Goal: Information Seeking & Learning: Learn about a topic

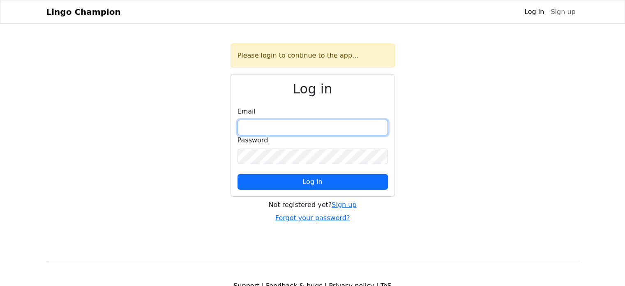
drag, startPoint x: 330, startPoint y: 134, endPoint x: 328, endPoint y: 127, distance: 8.2
click at [328, 127] on form "Email Password Log in" at bounding box center [313, 147] width 150 height 83
click at [328, 127] on input "email" at bounding box center [313, 128] width 150 height 16
type input "**********"
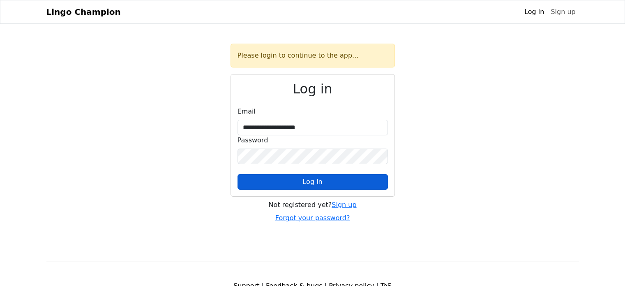
click at [329, 180] on button "Log in" at bounding box center [313, 182] width 150 height 16
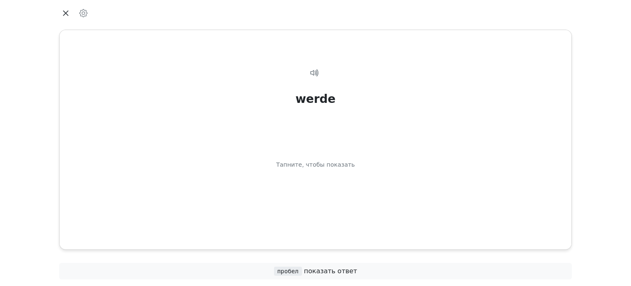
click at [65, 18] on icon "button" at bounding box center [66, 13] width 12 height 12
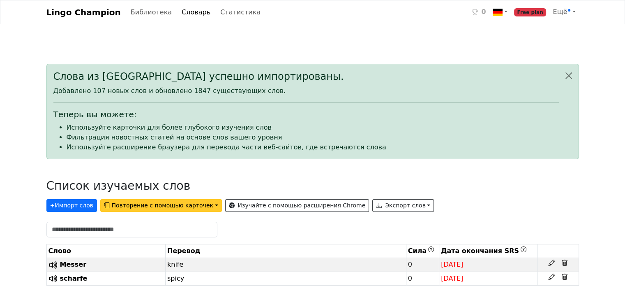
click at [173, 204] on button "Повторение с помощью карточек" at bounding box center [161, 205] width 122 height 13
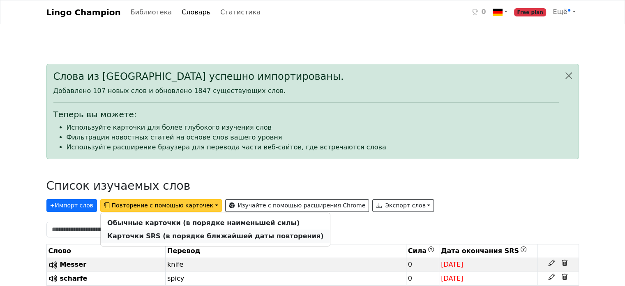
click at [206, 240] on link "Карточки SRS (в порядке ближайшей даты повторения)" at bounding box center [215, 235] width 229 height 13
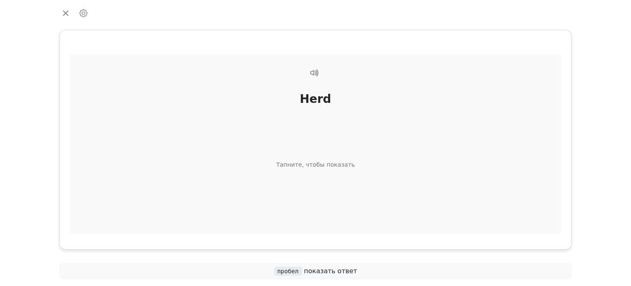
click at [326, 106] on div "Herd" at bounding box center [315, 98] width 31 height 17
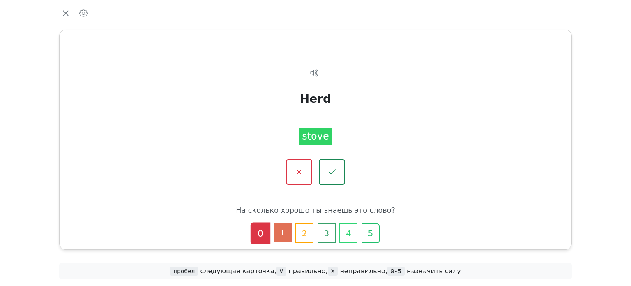
click at [289, 234] on button "1" at bounding box center [283, 232] width 18 height 20
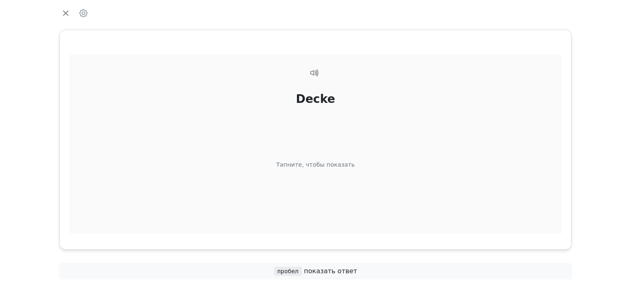
click at [352, 92] on div "Decke Тапните, чтобы показать" at bounding box center [315, 154] width 492 height 200
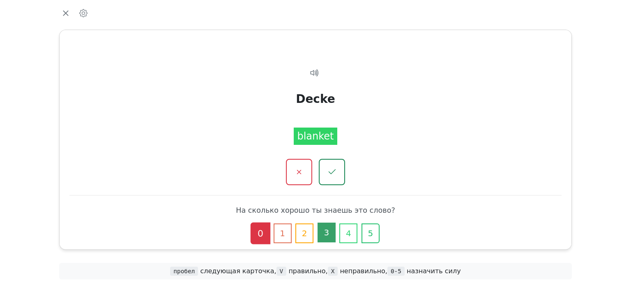
click at [332, 232] on button "3" at bounding box center [327, 232] width 18 height 20
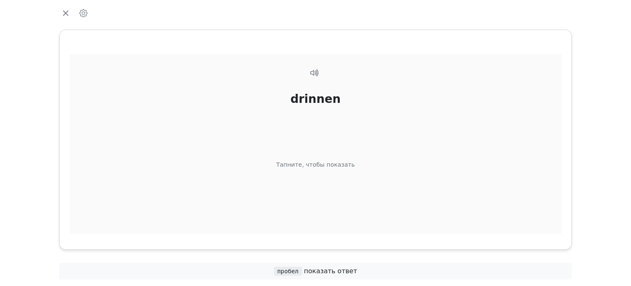
click at [324, 142] on div "drinnen Тапните, чтобы показать" at bounding box center [315, 154] width 492 height 200
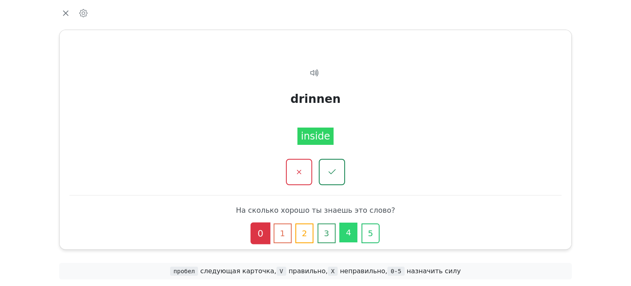
click at [350, 234] on button "4" at bounding box center [348, 232] width 18 height 20
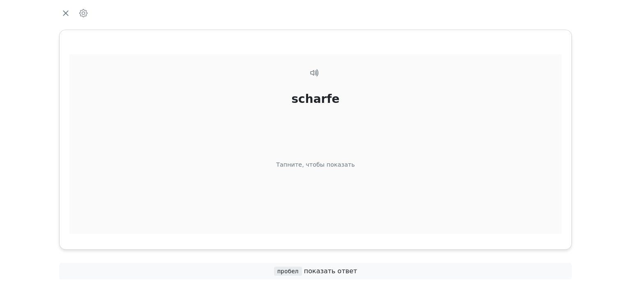
click at [358, 157] on div "scharfe Тапните, чтобы показать" at bounding box center [315, 154] width 492 height 200
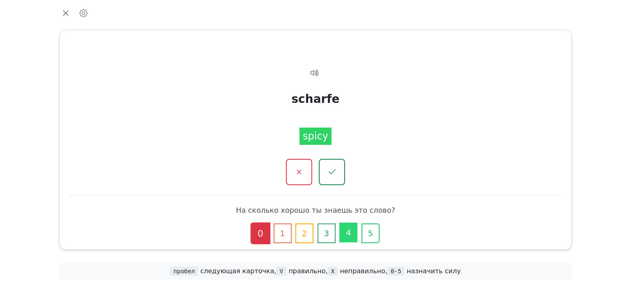
click at [349, 236] on button "4" at bounding box center [348, 232] width 18 height 20
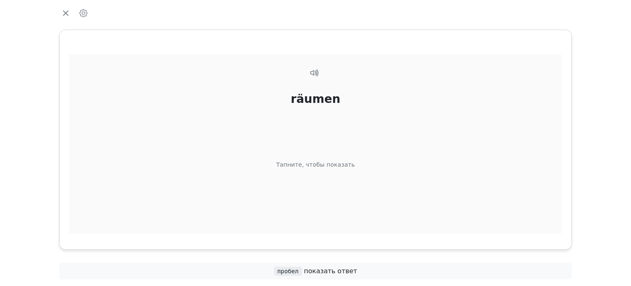
click at [323, 177] on div "räumen Тапните, чтобы показать" at bounding box center [315, 154] width 492 height 200
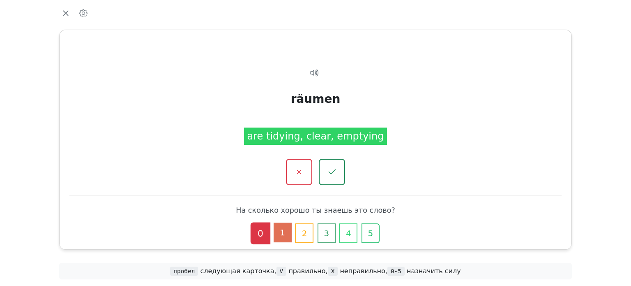
click at [283, 237] on button "1" at bounding box center [283, 232] width 18 height 20
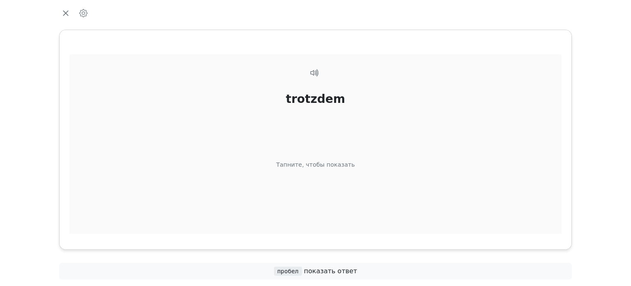
click at [335, 190] on div "trotzdem Тапните, чтобы показать" at bounding box center [315, 154] width 492 height 200
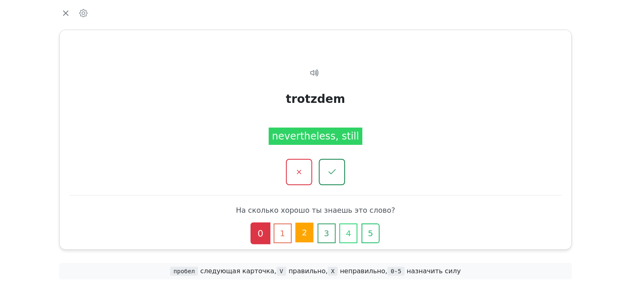
click at [301, 234] on button "2" at bounding box center [305, 232] width 18 height 20
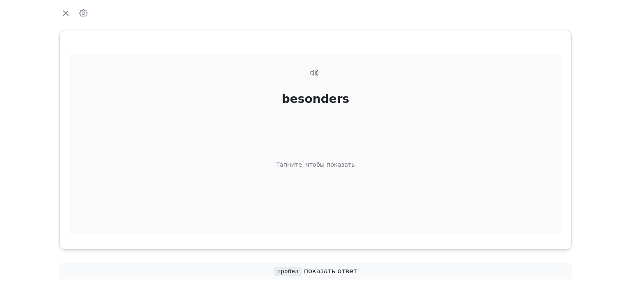
click at [321, 197] on div "besonders Тапните, чтобы показать" at bounding box center [315, 154] width 492 height 200
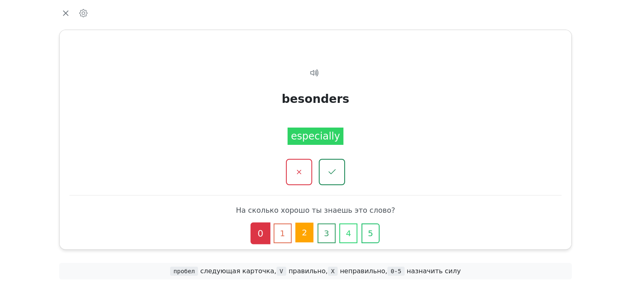
click at [298, 236] on button "2" at bounding box center [305, 232] width 18 height 20
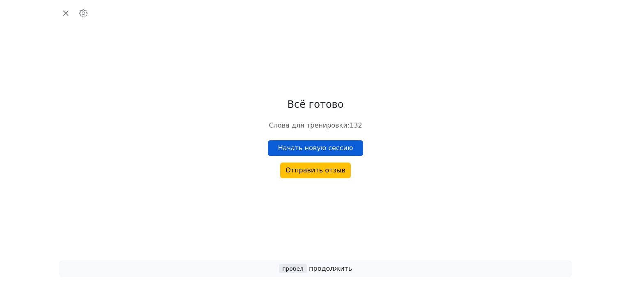
click at [339, 146] on button "Начать новую сессию" at bounding box center [316, 148] width 96 height 16
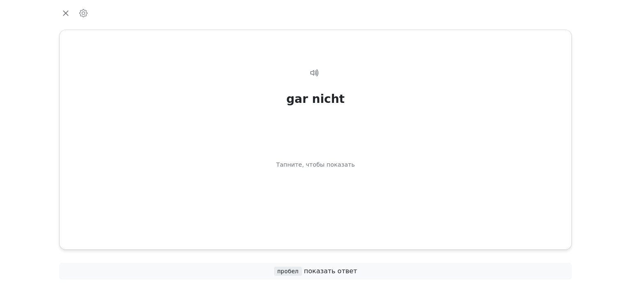
click at [339, 146] on div "gar nicht Тапните, чтобы показать" at bounding box center [315, 154] width 492 height 200
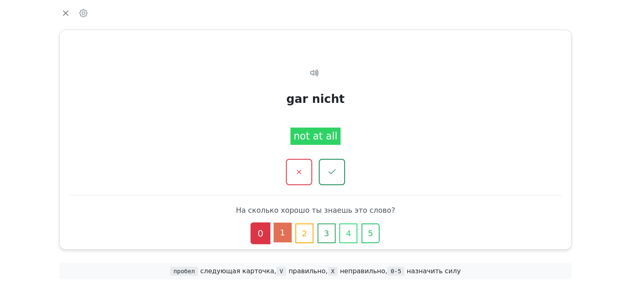
click at [286, 226] on button "1" at bounding box center [283, 232] width 18 height 20
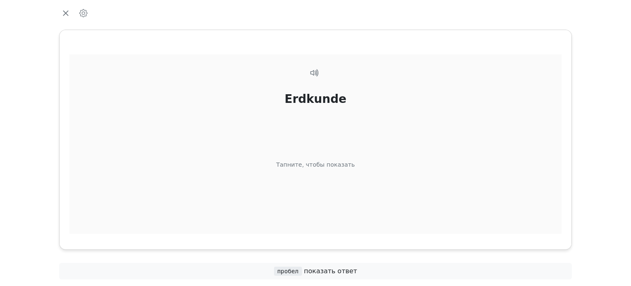
click at [340, 166] on div "Тапните, чтобы показать" at bounding box center [315, 164] width 79 height 9
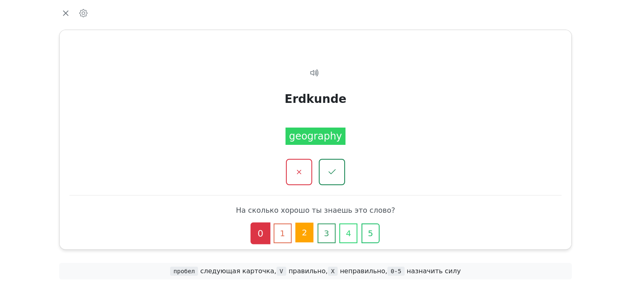
click at [298, 235] on button "2" at bounding box center [305, 232] width 18 height 20
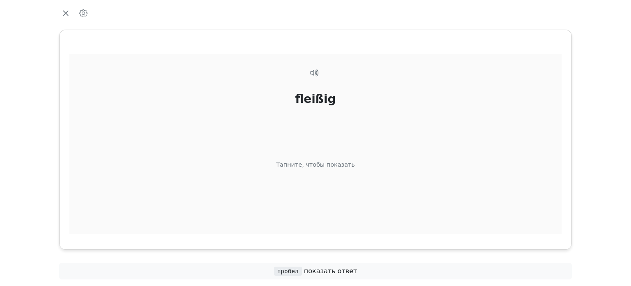
click at [330, 167] on div "Тапните, чтобы показать" at bounding box center [315, 164] width 79 height 9
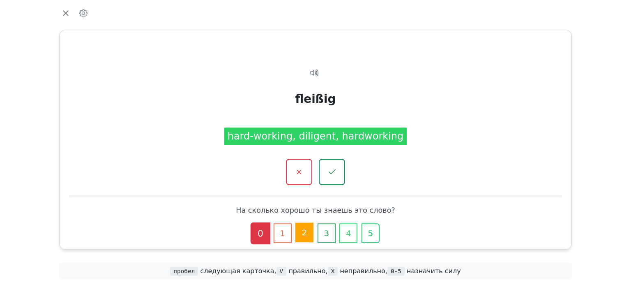
click at [299, 233] on button "2" at bounding box center [305, 232] width 18 height 20
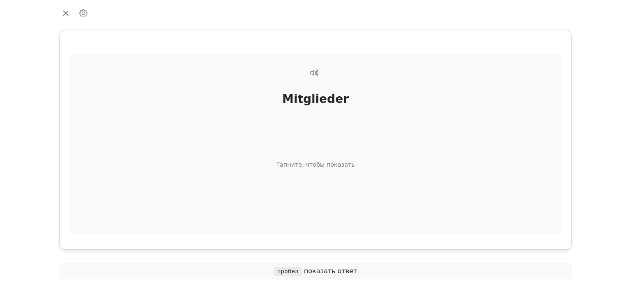
click at [327, 154] on div "Mitglieder Тапните, чтобы показать" at bounding box center [315, 154] width 492 height 200
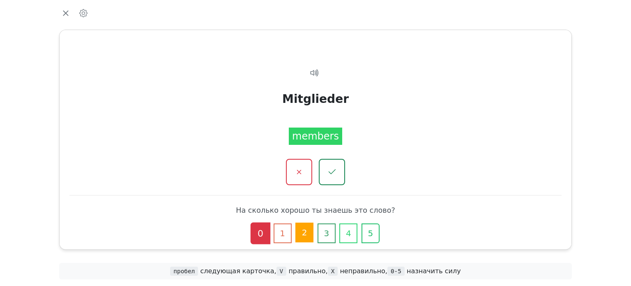
click at [304, 231] on button "2" at bounding box center [305, 232] width 18 height 20
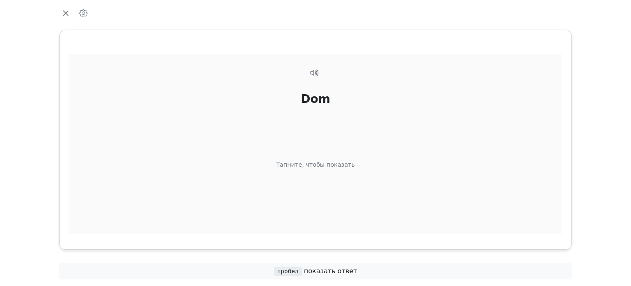
click at [335, 159] on div "Dom Тапните, чтобы показать" at bounding box center [315, 154] width 492 height 200
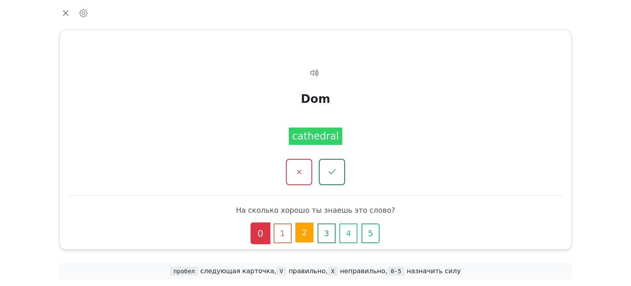
click at [306, 234] on button "2" at bounding box center [305, 232] width 18 height 20
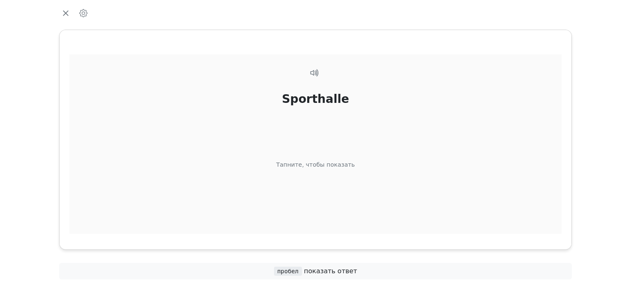
click at [321, 164] on div "Тапните, чтобы показать" at bounding box center [315, 164] width 79 height 9
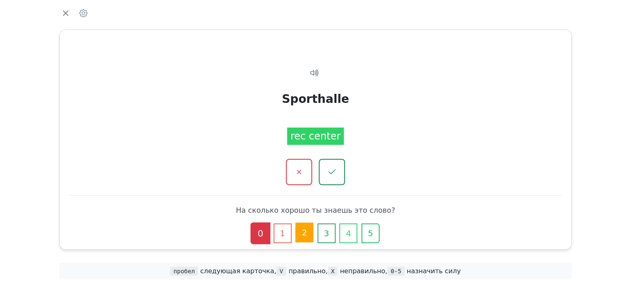
click at [305, 230] on button "2" at bounding box center [305, 232] width 18 height 20
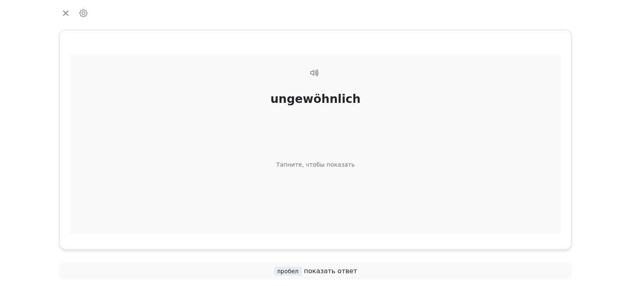
click at [319, 156] on div "ungewöhnlich Тапните, чтобы показать" at bounding box center [315, 154] width 492 height 200
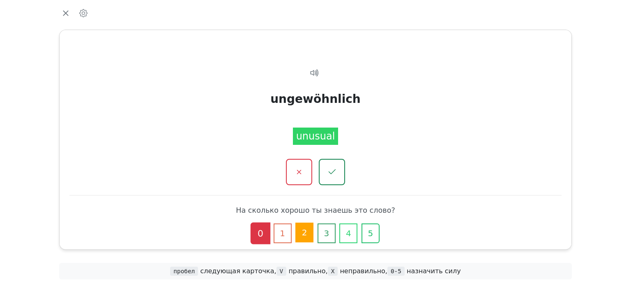
click at [302, 235] on button "2" at bounding box center [305, 232] width 18 height 20
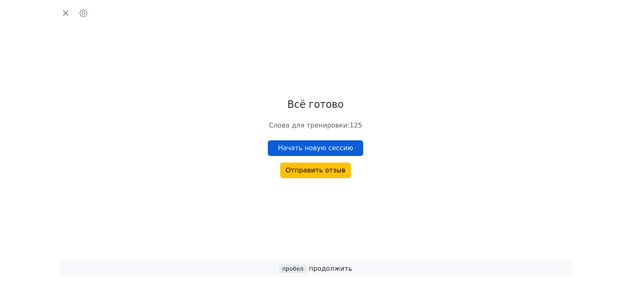
click at [332, 148] on button "Начать новую сессию" at bounding box center [316, 148] width 96 height 16
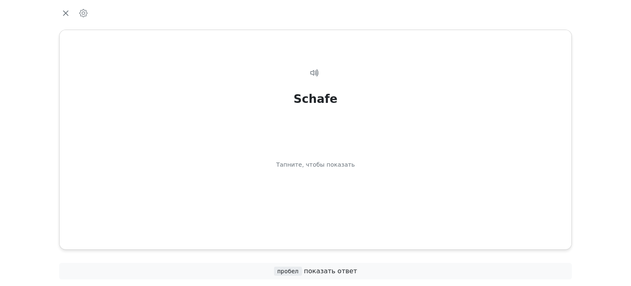
click at [332, 148] on div "Schafe Тапните, чтобы показать" at bounding box center [315, 154] width 492 height 200
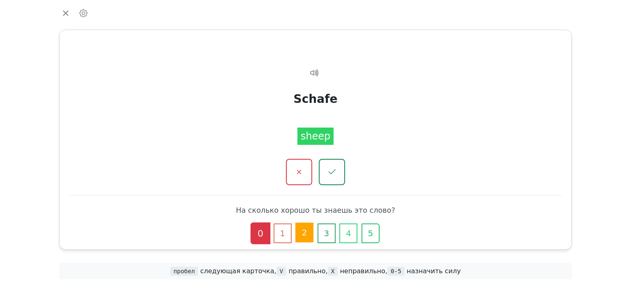
click at [301, 231] on button "2" at bounding box center [305, 232] width 18 height 20
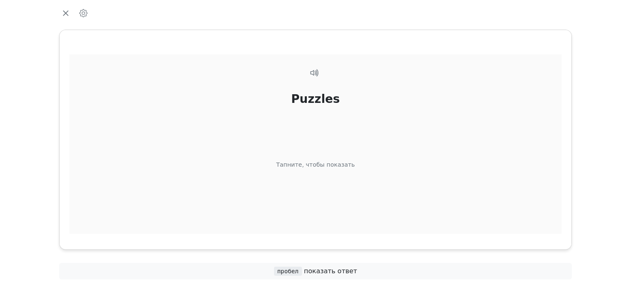
click at [311, 170] on div "Puzzles Тапните, чтобы показать" at bounding box center [315, 154] width 492 height 200
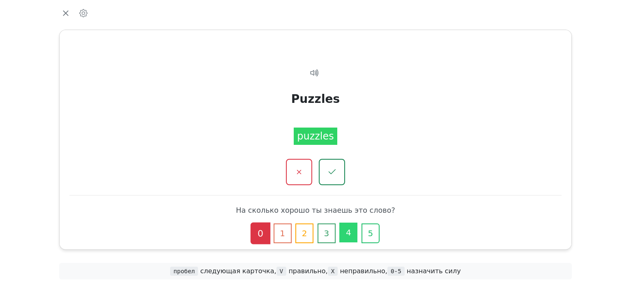
click at [343, 228] on button "4" at bounding box center [348, 232] width 18 height 20
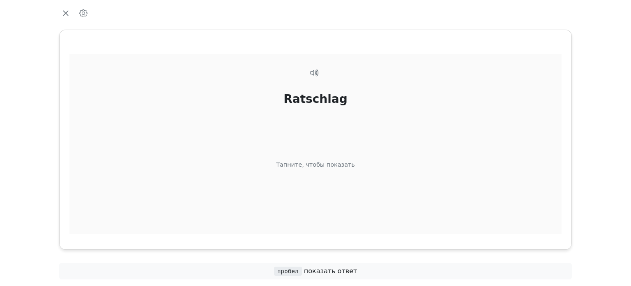
click at [307, 192] on div "Ratschlag Тапните, чтобы показать" at bounding box center [315, 154] width 492 height 200
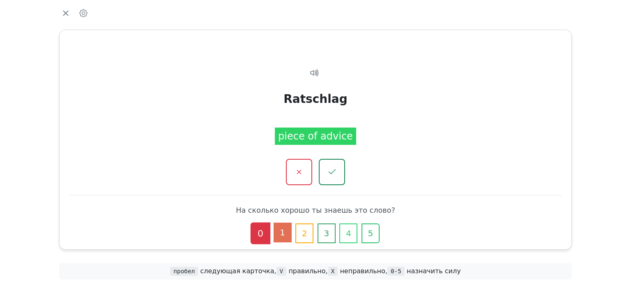
drag, startPoint x: 282, startPoint y: 230, endPoint x: 289, endPoint y: 228, distance: 7.6
click at [289, 228] on button "1" at bounding box center [283, 232] width 18 height 20
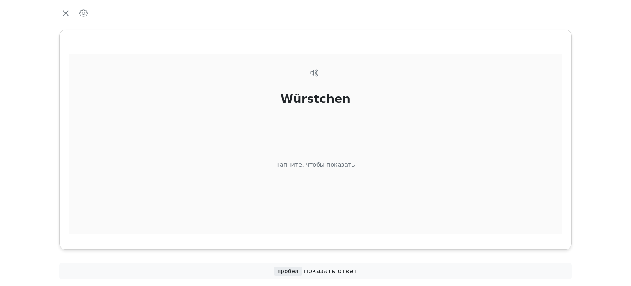
click at [319, 176] on div "Würstchen Тапните, чтобы показать" at bounding box center [315, 154] width 492 height 200
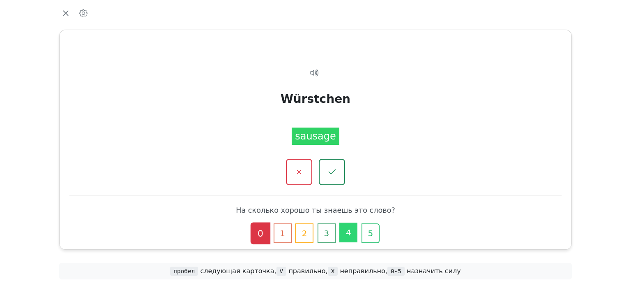
click at [344, 234] on button "4" at bounding box center [348, 232] width 18 height 20
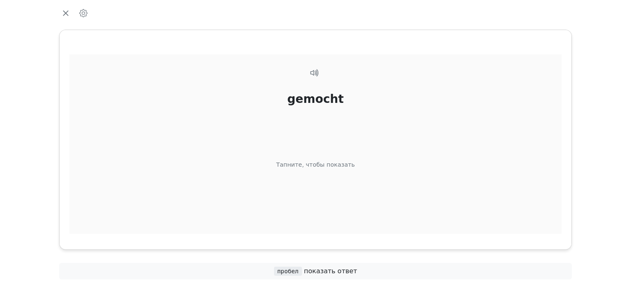
click at [312, 179] on div "gemocht Тапните, чтобы показать" at bounding box center [315, 154] width 492 height 200
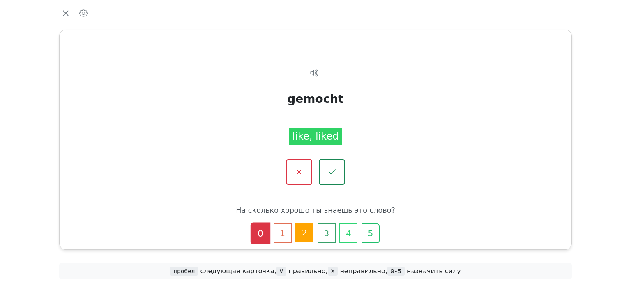
click at [303, 230] on button "2" at bounding box center [305, 232] width 18 height 20
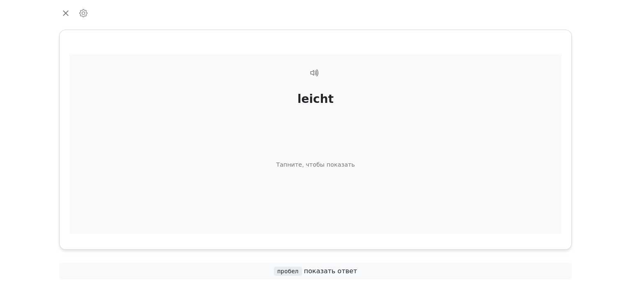
click at [326, 192] on div "leicht Тапните, чтобы показать" at bounding box center [315, 154] width 492 height 200
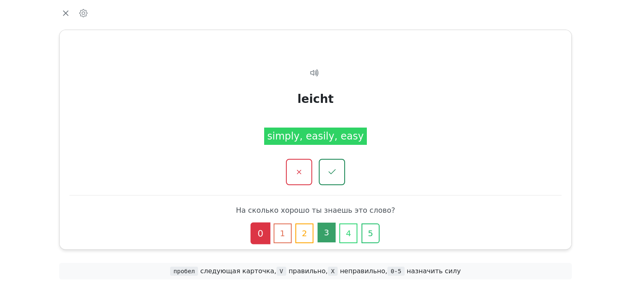
click at [324, 233] on button "3" at bounding box center [327, 232] width 18 height 20
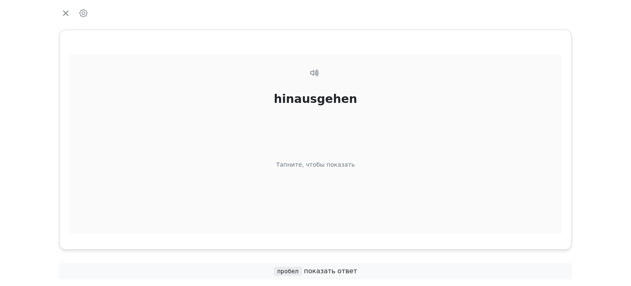
click at [328, 185] on div "hinausgehen Тапните, чтобы показать" at bounding box center [315, 154] width 492 height 200
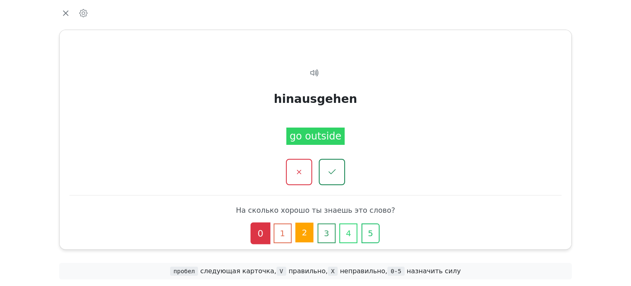
click at [307, 241] on button "2" at bounding box center [305, 232] width 18 height 20
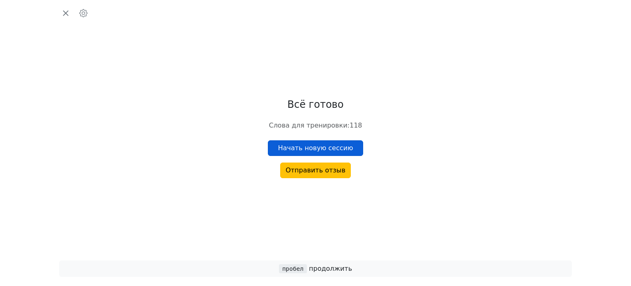
click at [334, 146] on button "Начать новую сессию" at bounding box center [316, 148] width 96 height 16
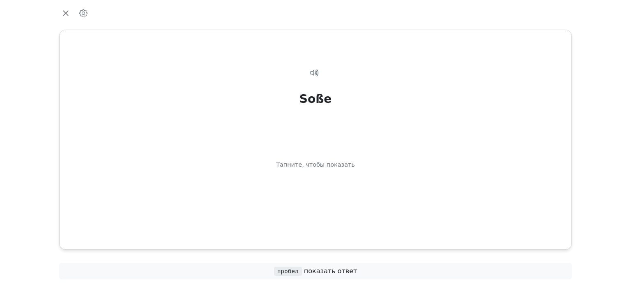
click at [334, 146] on div "Soße Тапните, чтобы показать" at bounding box center [315, 154] width 492 height 200
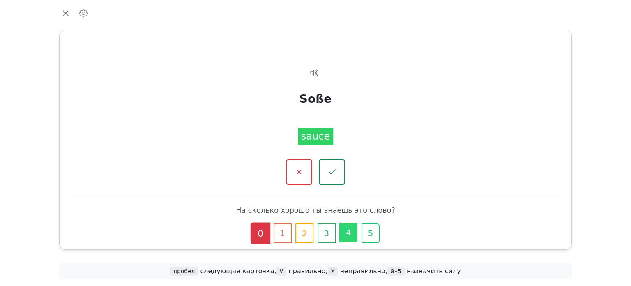
click at [341, 233] on button "4" at bounding box center [348, 232] width 18 height 20
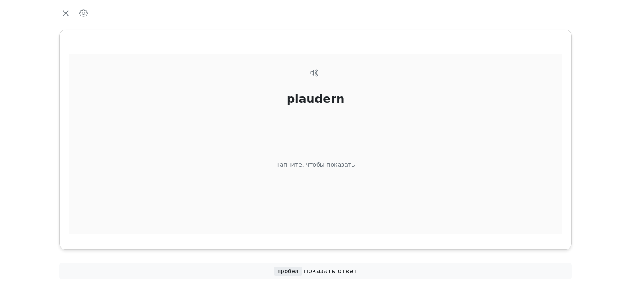
click at [329, 192] on div "plaudern Тапните, чтобы показать" at bounding box center [315, 154] width 492 height 200
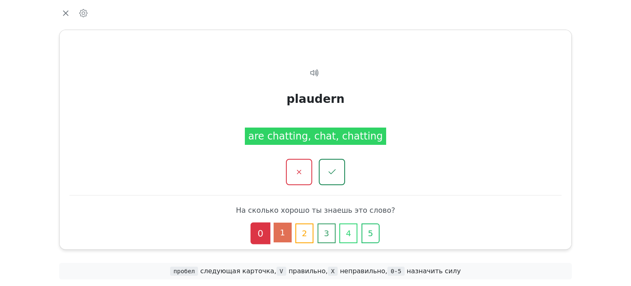
click at [289, 236] on button "1" at bounding box center [283, 232] width 18 height 20
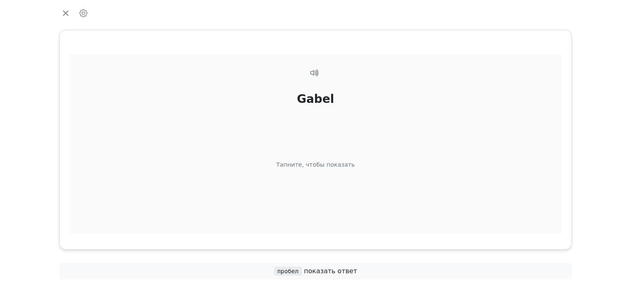
click at [328, 183] on div "Gabel Тапните, чтобы показать" at bounding box center [315, 154] width 492 height 200
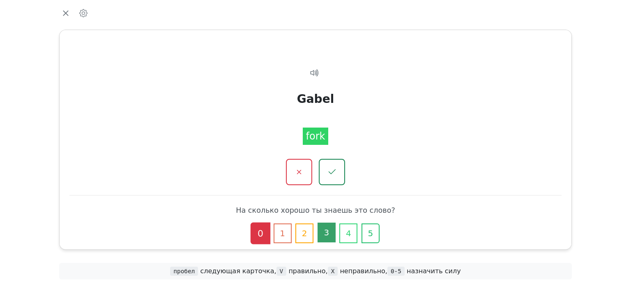
click at [330, 231] on button "3" at bounding box center [327, 232] width 18 height 20
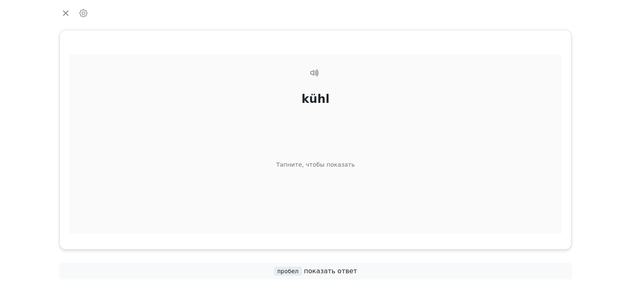
click at [321, 179] on div "kühl Тапните, чтобы показать" at bounding box center [315, 154] width 492 height 200
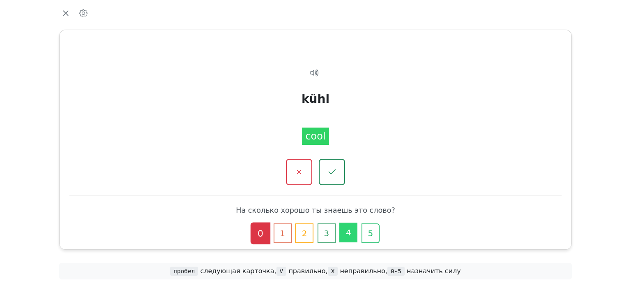
click at [340, 231] on button "4" at bounding box center [348, 232] width 18 height 20
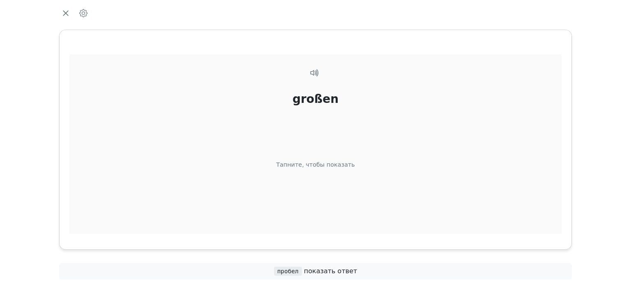
click at [322, 183] on div "großen Тапните, чтобы показать" at bounding box center [315, 154] width 492 height 200
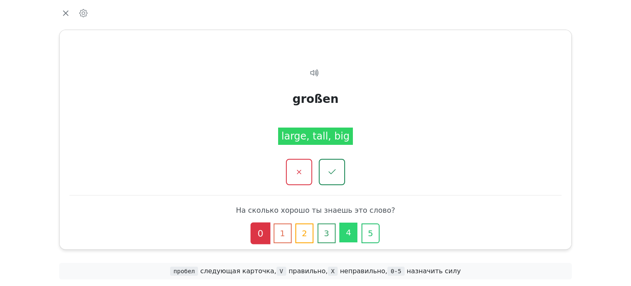
click at [347, 233] on button "4" at bounding box center [348, 232] width 18 height 20
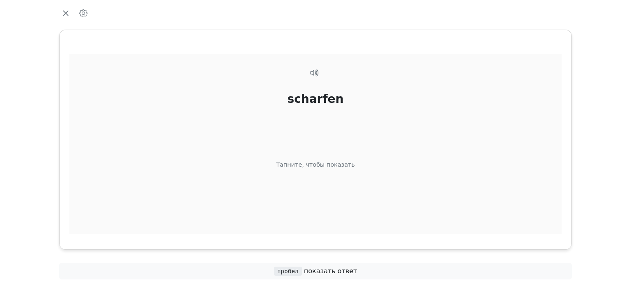
click at [355, 196] on div "scharfen Тапните, чтобы показать" at bounding box center [315, 154] width 492 height 200
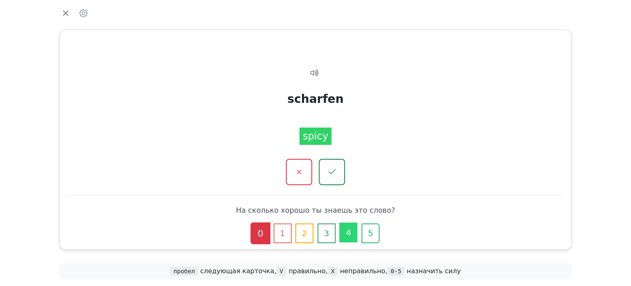
click at [348, 228] on button "4" at bounding box center [348, 232] width 18 height 20
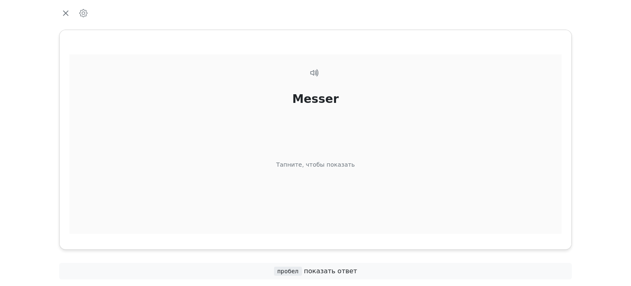
click at [351, 201] on div "Messer Тапните, чтобы показать" at bounding box center [315, 154] width 492 height 200
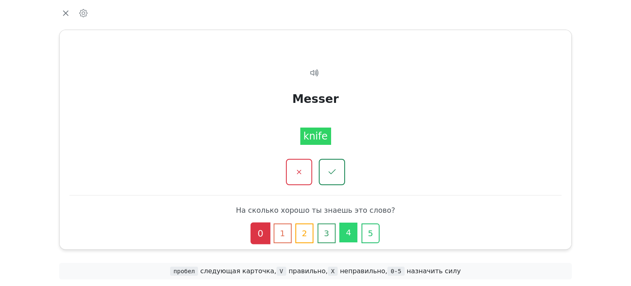
click at [349, 228] on button "4" at bounding box center [348, 232] width 18 height 20
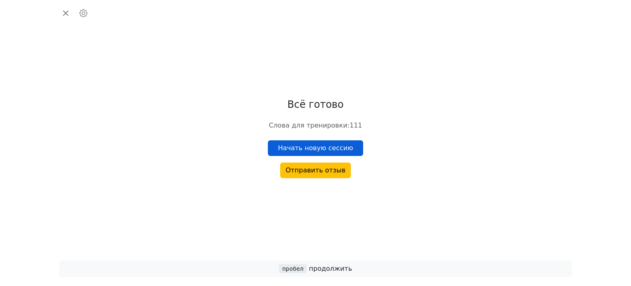
click at [332, 149] on button "Начать новую сессию" at bounding box center [316, 148] width 96 height 16
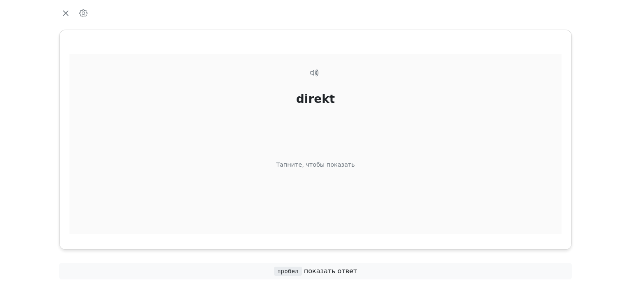
click at [332, 166] on div "Тапните, чтобы показать" at bounding box center [315, 164] width 79 height 9
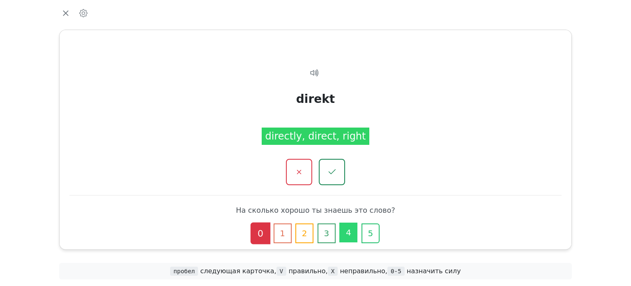
click at [342, 229] on button "4" at bounding box center [348, 232] width 18 height 20
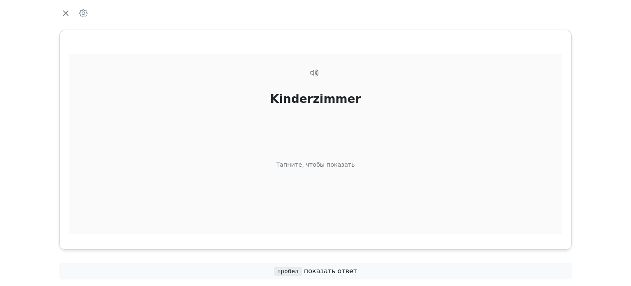
click at [338, 181] on div "Kinderzimmer Тапните, чтобы показать" at bounding box center [315, 154] width 492 height 200
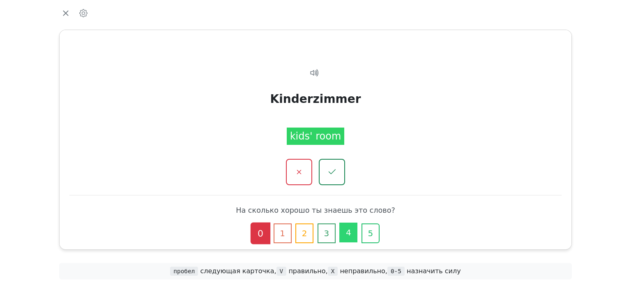
click at [344, 227] on button "4" at bounding box center [348, 232] width 18 height 20
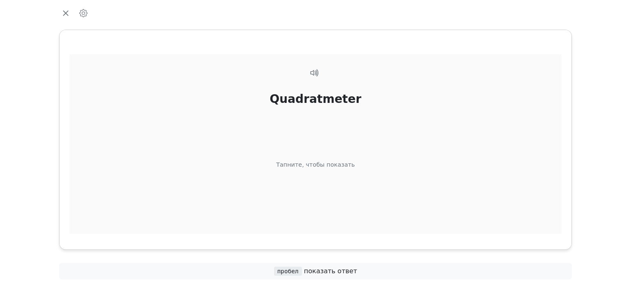
click at [337, 187] on div "Quadratmeter Тапните, чтобы показать" at bounding box center [315, 154] width 492 height 200
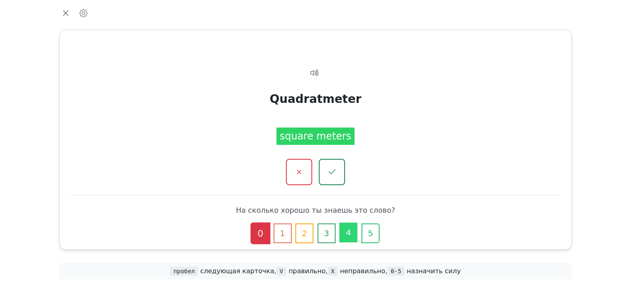
click at [355, 230] on button "4" at bounding box center [348, 232] width 18 height 20
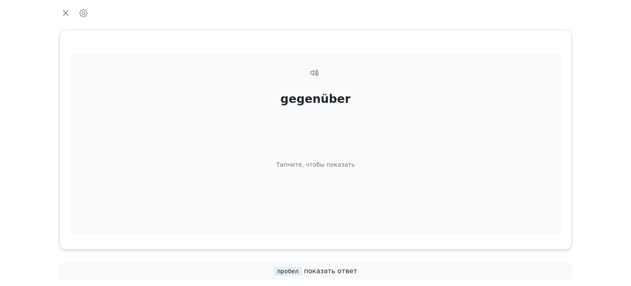
click at [345, 177] on div "gegenüber Тапните, чтобы показать" at bounding box center [315, 154] width 492 height 200
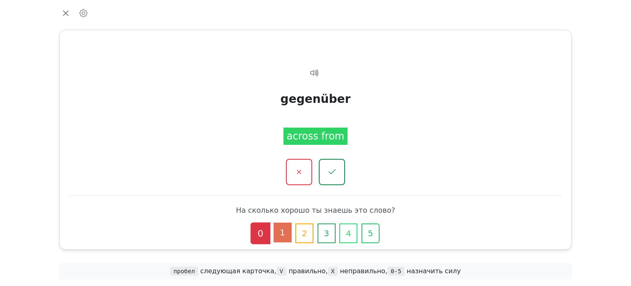
click at [289, 231] on button "1" at bounding box center [283, 232] width 18 height 20
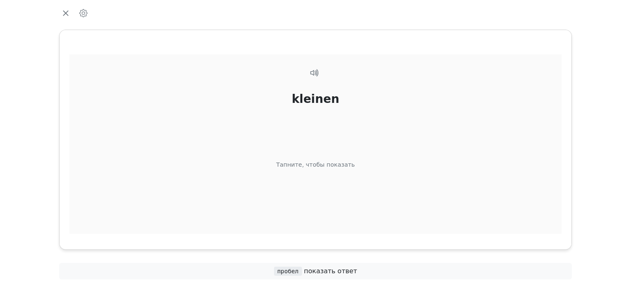
click at [380, 166] on div "kleinen Тапните, чтобы показать" at bounding box center [315, 154] width 492 height 200
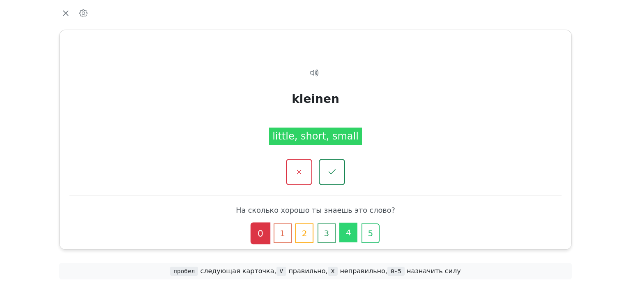
click at [342, 227] on button "4" at bounding box center [348, 232] width 18 height 20
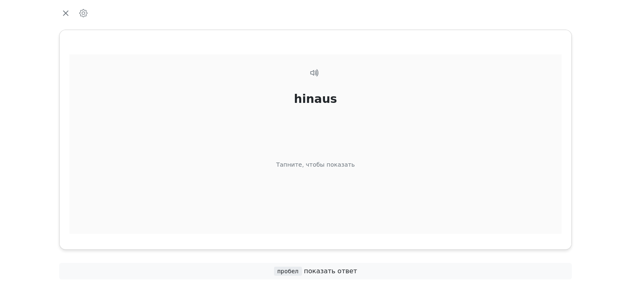
click at [337, 177] on div "hinaus Тапните, чтобы показать" at bounding box center [315, 154] width 492 height 200
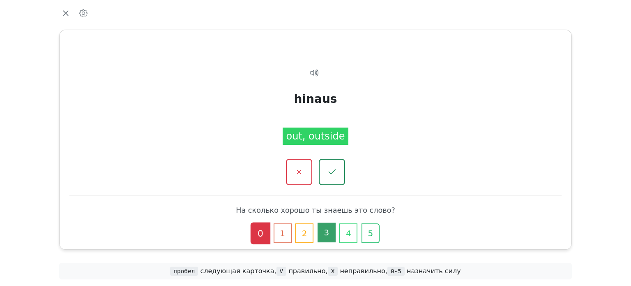
click at [323, 235] on button "3" at bounding box center [327, 232] width 18 height 20
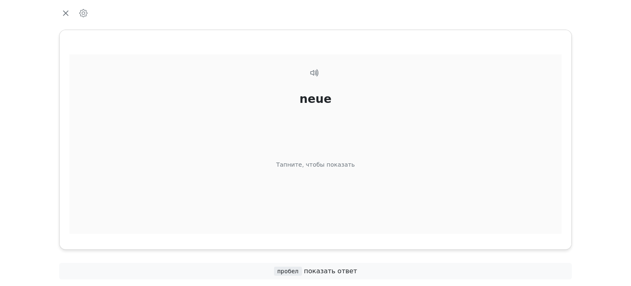
click at [332, 183] on div "neue Тапните, чтобы показать" at bounding box center [315, 154] width 492 height 200
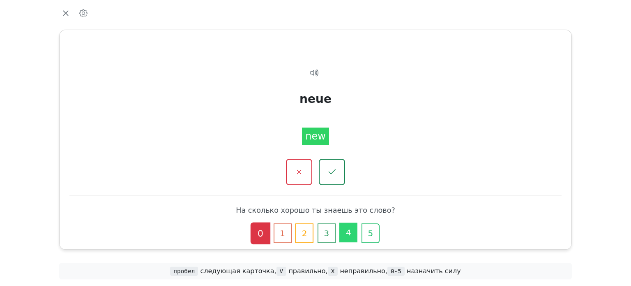
click at [342, 229] on button "4" at bounding box center [348, 232] width 18 height 20
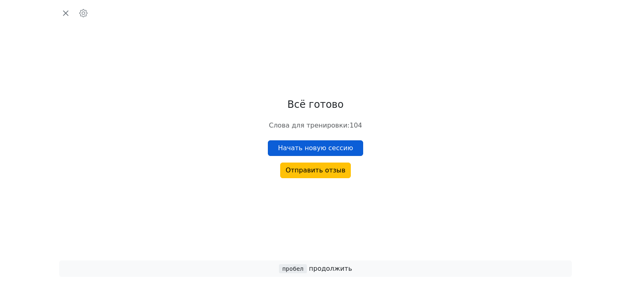
click at [317, 143] on button "Начать новую сессию" at bounding box center [316, 148] width 96 height 16
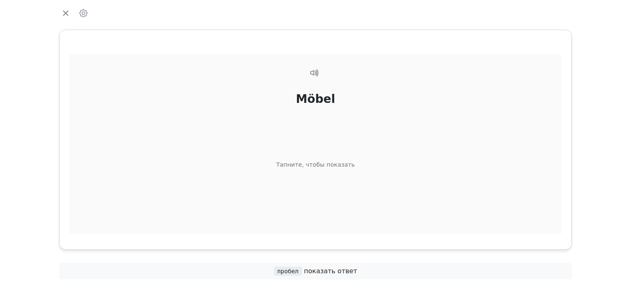
click at [333, 170] on div "Möbel Тапните, чтобы показать" at bounding box center [315, 154] width 492 height 200
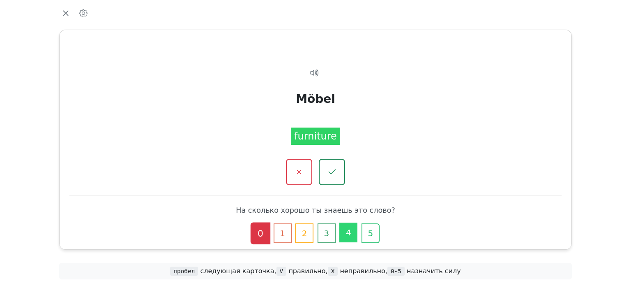
click at [345, 233] on button "4" at bounding box center [348, 232] width 18 height 20
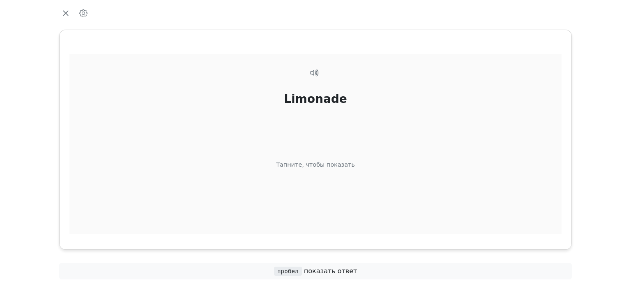
click at [338, 178] on div "Limonade Тапните, чтобы показать" at bounding box center [315, 154] width 492 height 200
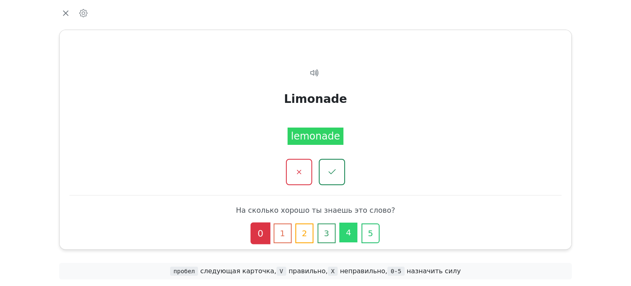
click at [349, 232] on button "4" at bounding box center [348, 232] width 18 height 20
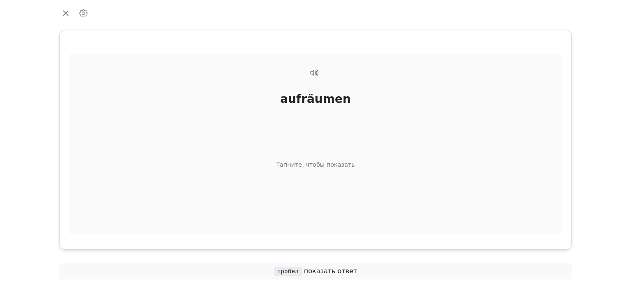
click at [339, 205] on div "aufräumen Тапните, чтобы показать" at bounding box center [315, 154] width 492 height 200
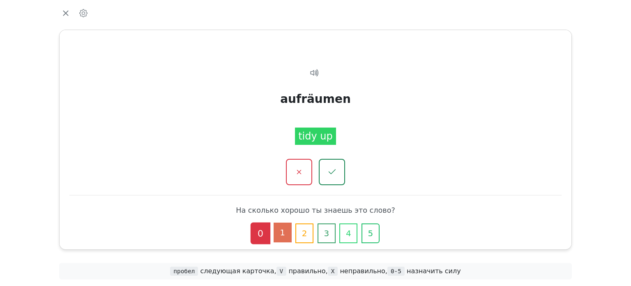
drag, startPoint x: 344, startPoint y: 230, endPoint x: 286, endPoint y: 235, distance: 58.6
click at [286, 235] on div "0 1 2 3 4 5" at bounding box center [315, 233] width 151 height 20
click at [296, 233] on button "2" at bounding box center [305, 232] width 18 height 20
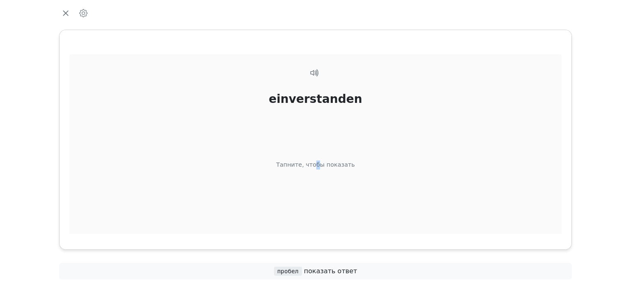
click at [318, 188] on div "einverstanden Тапните, чтобы показать" at bounding box center [315, 154] width 492 height 200
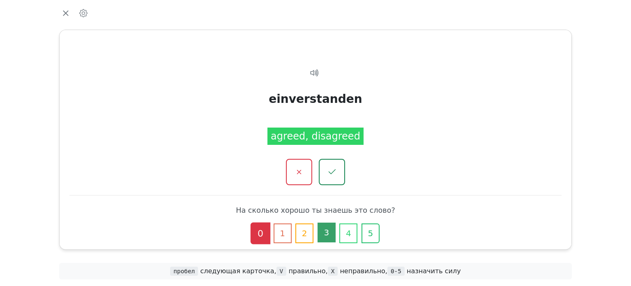
click at [321, 234] on button "3" at bounding box center [327, 232] width 18 height 20
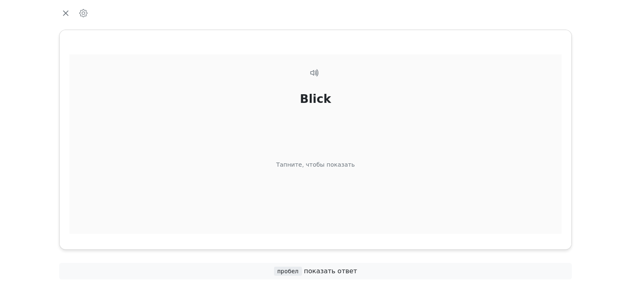
click at [310, 178] on div "Blick Тапните, чтобы показать" at bounding box center [315, 154] width 492 height 200
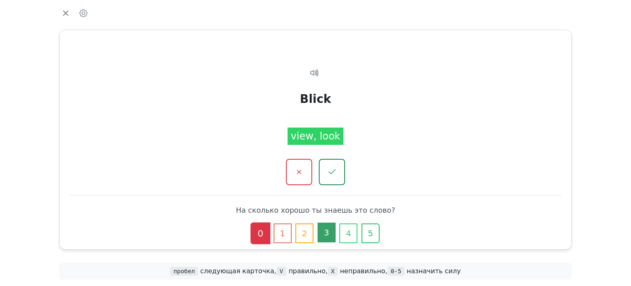
click at [323, 234] on button "3" at bounding box center [327, 232] width 18 height 20
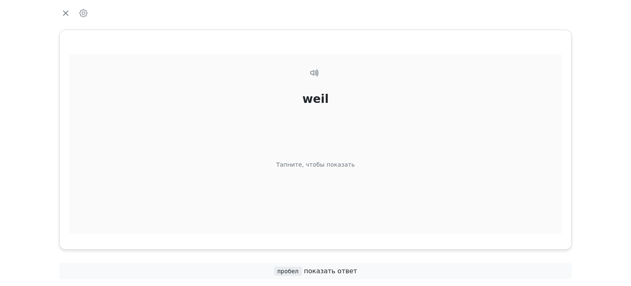
click at [323, 191] on div "weil Тапните, чтобы показать" at bounding box center [315, 154] width 492 height 200
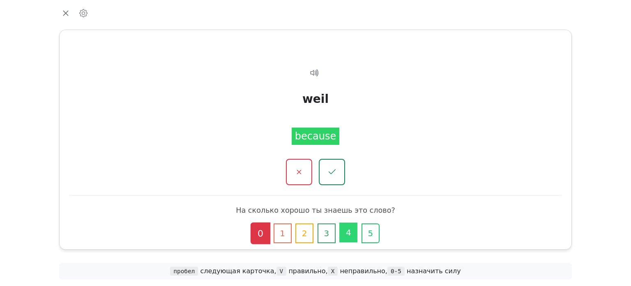
click at [345, 235] on button "4" at bounding box center [348, 232] width 18 height 20
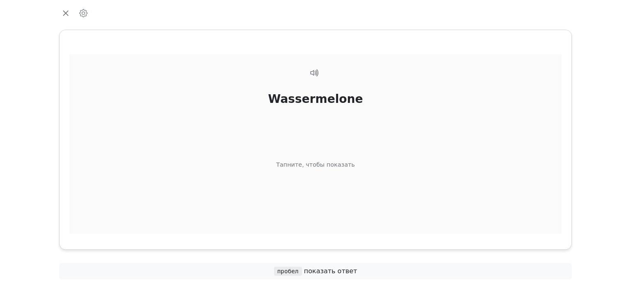
click at [321, 194] on div "Wassermelone Тапните, чтобы показать" at bounding box center [315, 154] width 492 height 200
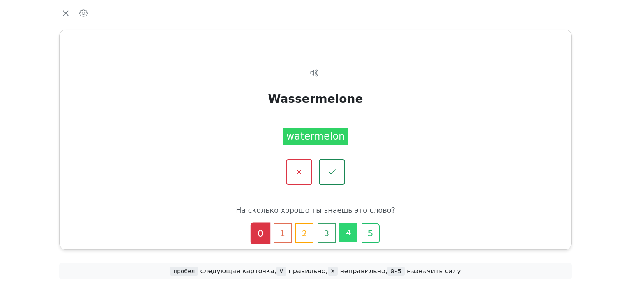
click at [348, 230] on button "4" at bounding box center [348, 232] width 18 height 20
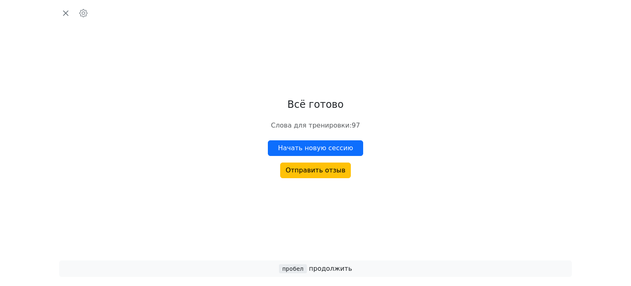
drag, startPoint x: 335, startPoint y: 149, endPoint x: 194, endPoint y: 171, distance: 142.2
click at [201, 170] on div "Всё готово Слова для тренировки : 97 Начать новую сессию Отправить отзыв" at bounding box center [316, 138] width 526 height 224
click at [65, 15] on icon "button" at bounding box center [66, 13] width 12 height 12
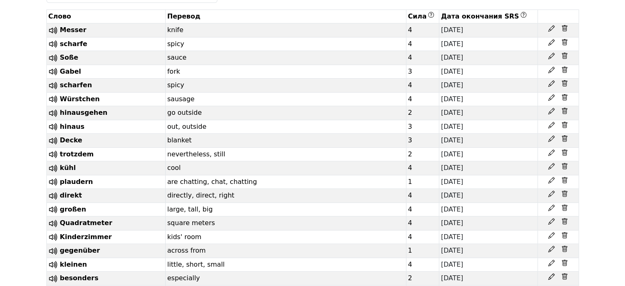
scroll to position [7, 0]
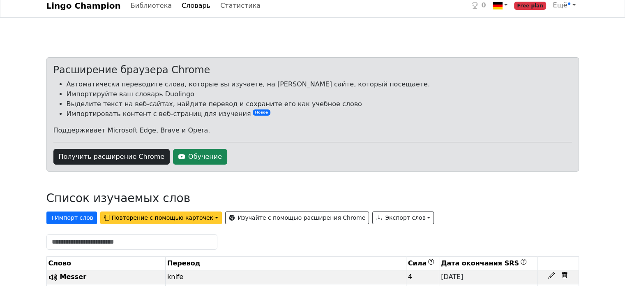
click at [155, 219] on button "Повторение с помощью карточек" at bounding box center [161, 217] width 122 height 13
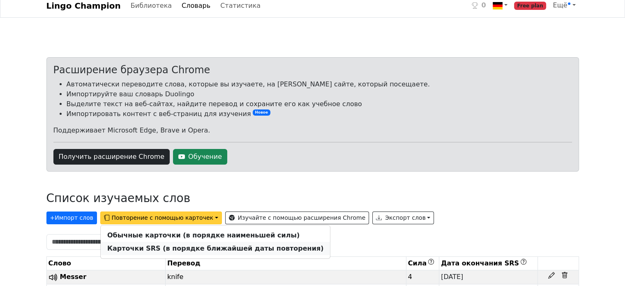
click at [171, 251] on strong "Карточки SRS (в порядке ближайшей даты повторения)" at bounding box center [215, 248] width 216 height 8
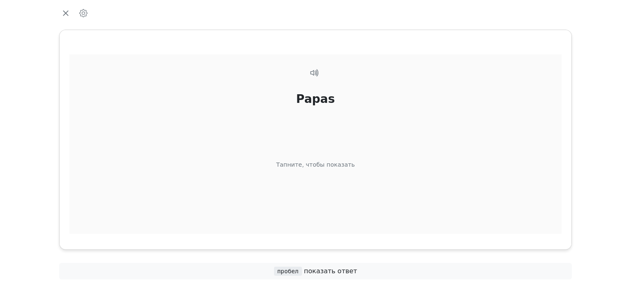
click at [314, 139] on div "Papas Тапните, чтобы показать" at bounding box center [315, 154] width 492 height 200
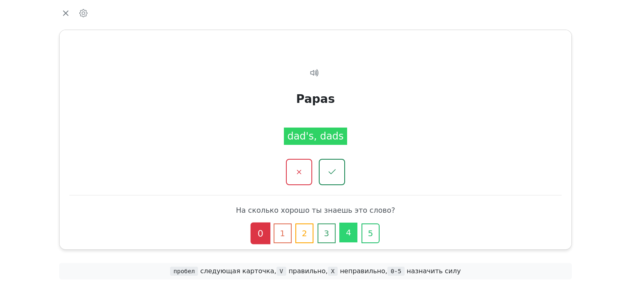
click at [350, 238] on button "4" at bounding box center [348, 232] width 18 height 20
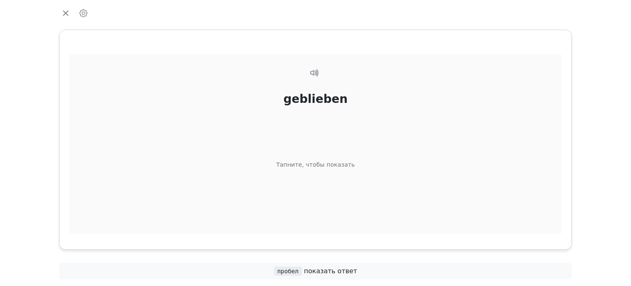
click at [344, 196] on div "geblieben Тапните, чтобы показать" at bounding box center [315, 154] width 492 height 200
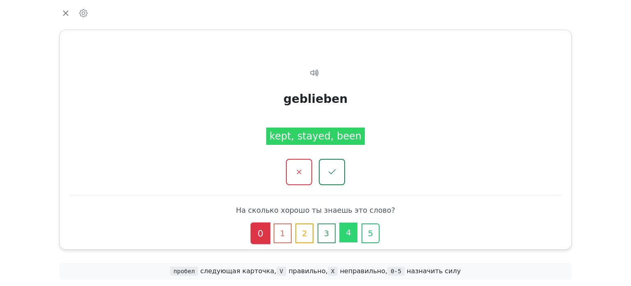
click at [344, 230] on button "4" at bounding box center [348, 232] width 18 height 20
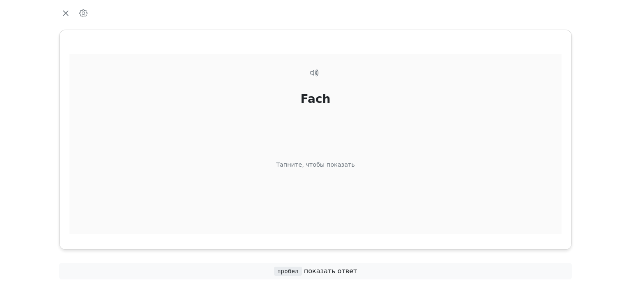
click at [334, 182] on div "Fach Тапните, чтобы показать" at bounding box center [315, 154] width 492 height 200
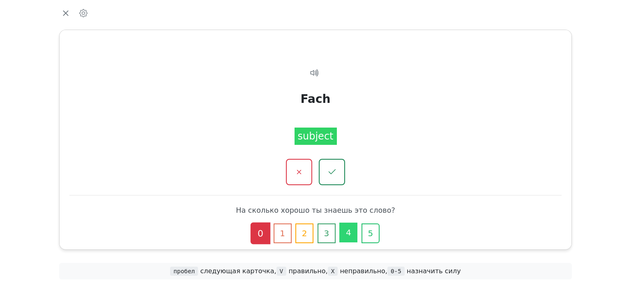
click at [346, 231] on button "4" at bounding box center [348, 232] width 18 height 20
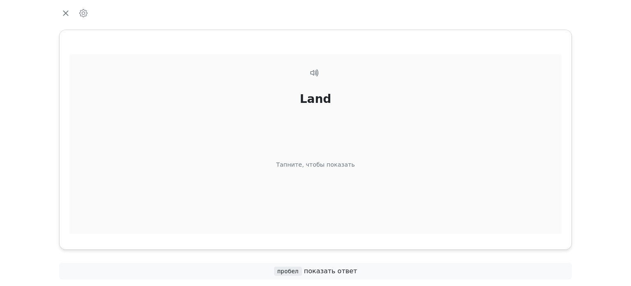
click at [331, 194] on div "Land Тапните, чтобы показать" at bounding box center [315, 154] width 492 height 200
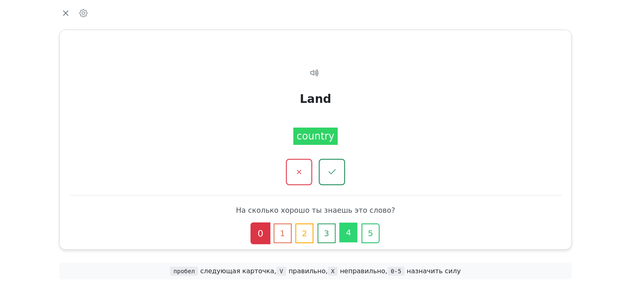
click at [343, 241] on button "4" at bounding box center [348, 232] width 18 height 20
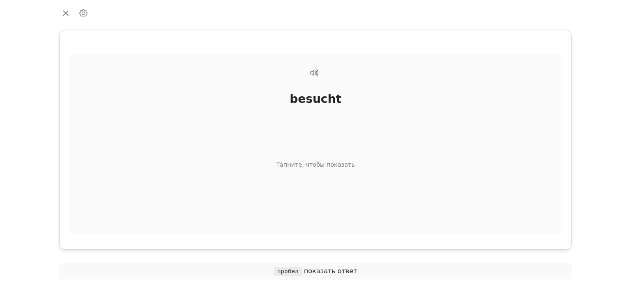
click at [335, 197] on div "besucht Тапните, чтобы показать" at bounding box center [315, 154] width 492 height 200
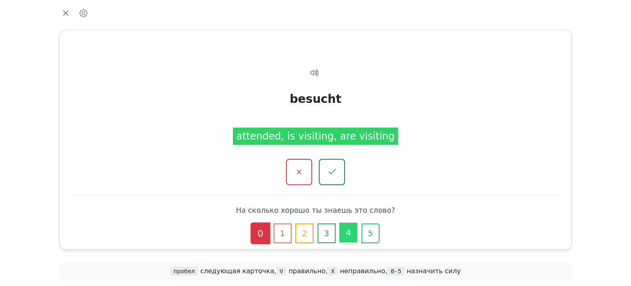
click at [347, 231] on button "4" at bounding box center [348, 232] width 18 height 20
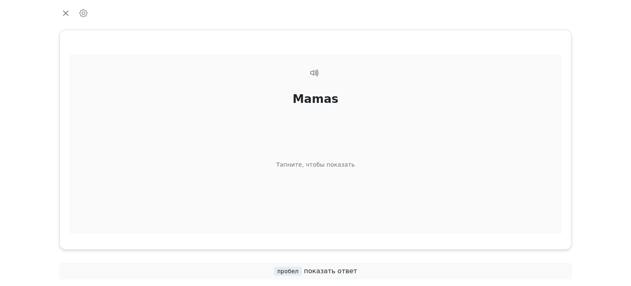
click at [337, 207] on div "Mamas Тапните, чтобы показать" at bounding box center [315, 154] width 492 height 200
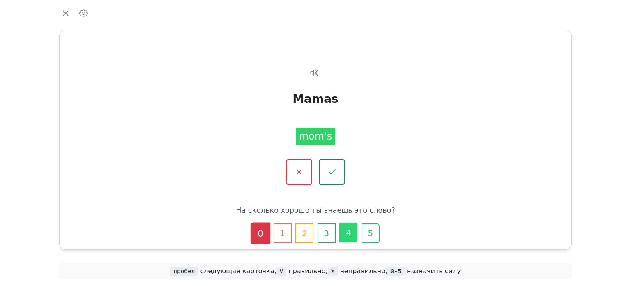
click at [345, 233] on button "4" at bounding box center [348, 232] width 18 height 20
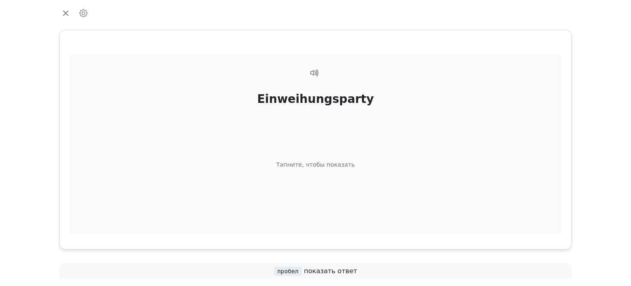
click at [326, 199] on div "Einweihungsparty Тапните, чтобы показать" at bounding box center [315, 154] width 492 height 200
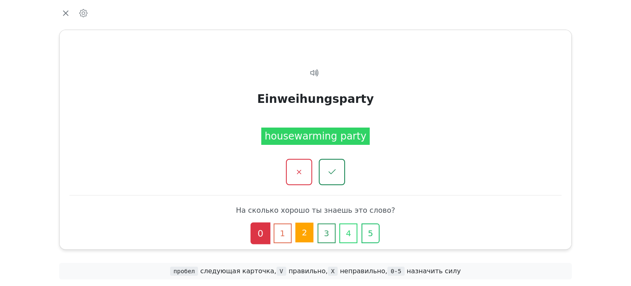
click at [305, 233] on button "2" at bounding box center [305, 232] width 18 height 20
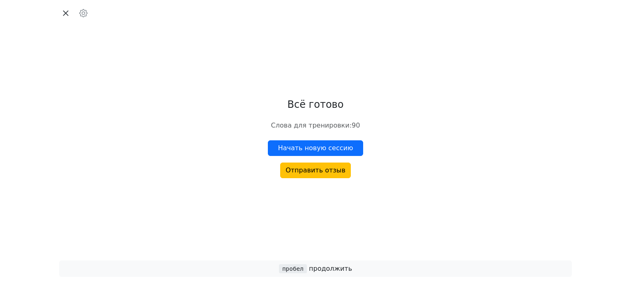
click at [66, 14] on icon "button" at bounding box center [66, 13] width 12 height 12
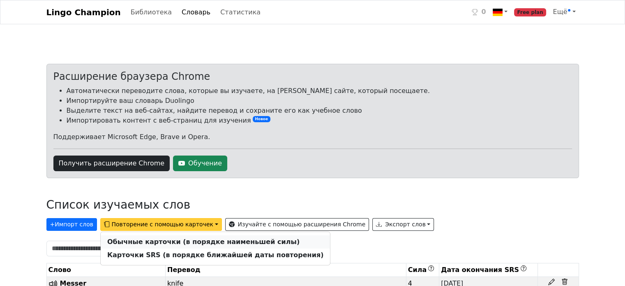
click at [191, 240] on strong "Обычные карточки (в порядке наименьшей силы)" at bounding box center [203, 242] width 192 height 8
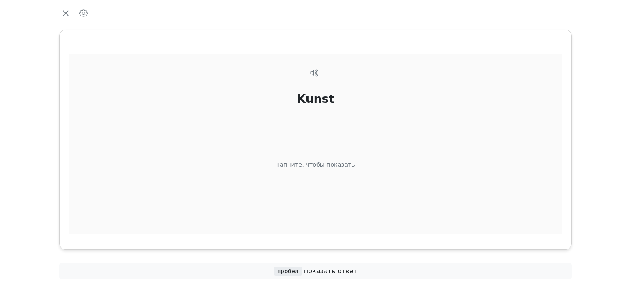
click at [331, 142] on div "Kunst Тапните, чтобы показать" at bounding box center [315, 154] width 492 height 200
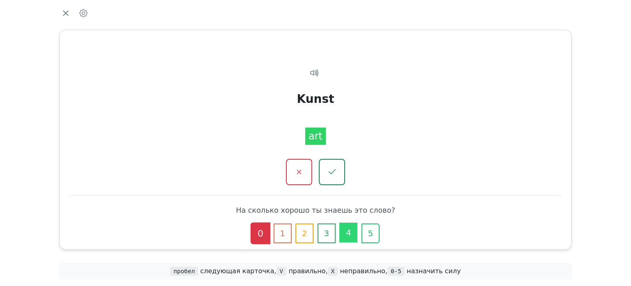
click at [350, 235] on button "4" at bounding box center [348, 232] width 18 height 20
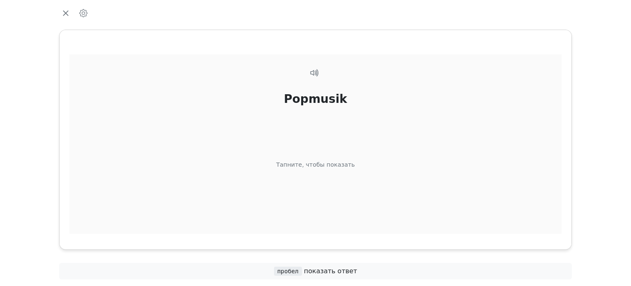
click at [351, 218] on div "Popmusik Тапните, чтобы показать" at bounding box center [315, 154] width 492 height 200
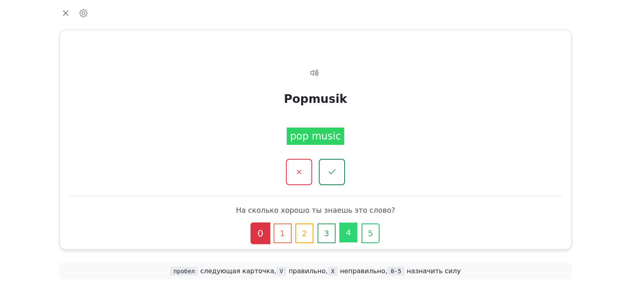
click at [351, 231] on button "4" at bounding box center [348, 232] width 18 height 20
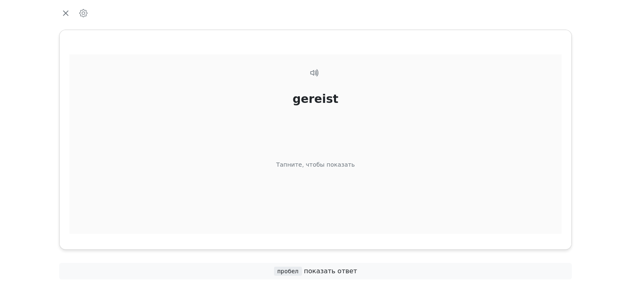
click at [352, 220] on div "gereist Тапните, чтобы показать" at bounding box center [315, 154] width 492 height 200
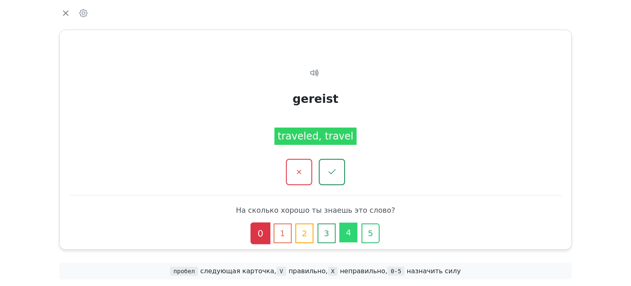
click at [351, 233] on button "4" at bounding box center [348, 232] width 18 height 20
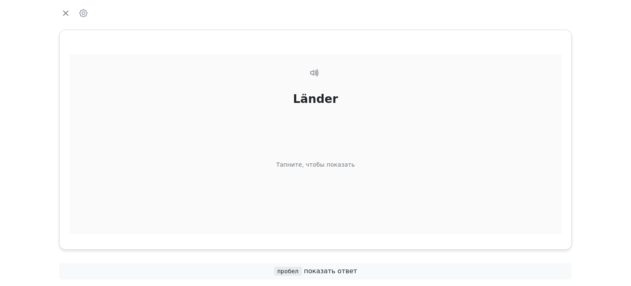
click at [352, 218] on div "Länder Тапните, чтобы показать" at bounding box center [315, 154] width 492 height 200
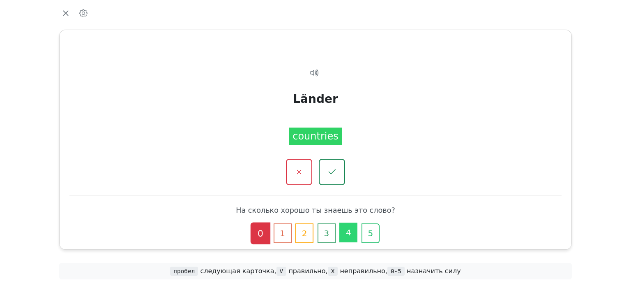
click at [353, 232] on button "4" at bounding box center [348, 232] width 18 height 20
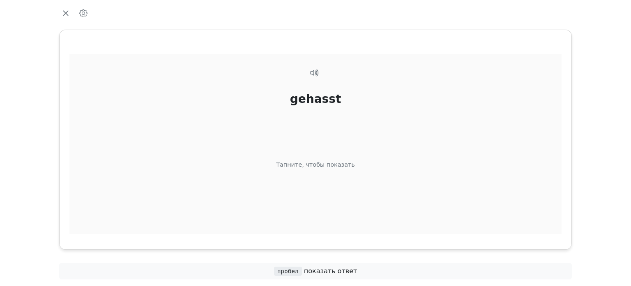
click at [353, 206] on div "gehasst Тапните, чтобы показать" at bounding box center [315, 154] width 492 height 200
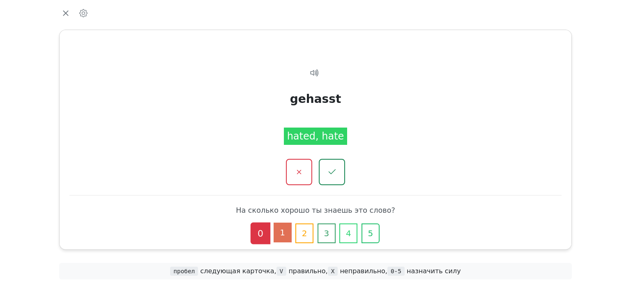
click at [288, 236] on button "1" at bounding box center [283, 232] width 18 height 20
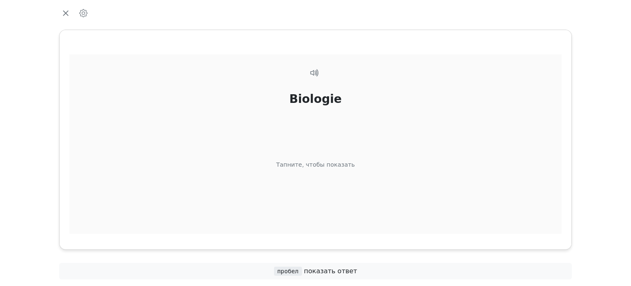
click at [375, 216] on div "Biologie Тапните, чтобы показать" at bounding box center [315, 154] width 492 height 200
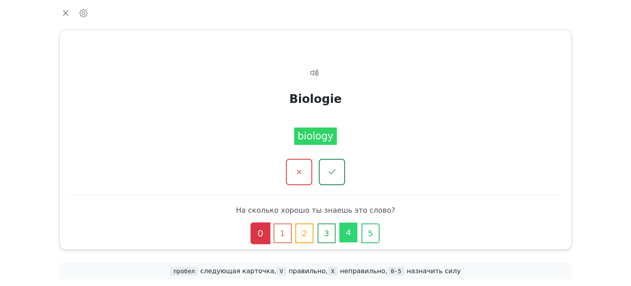
click at [343, 237] on button "4" at bounding box center [348, 232] width 18 height 20
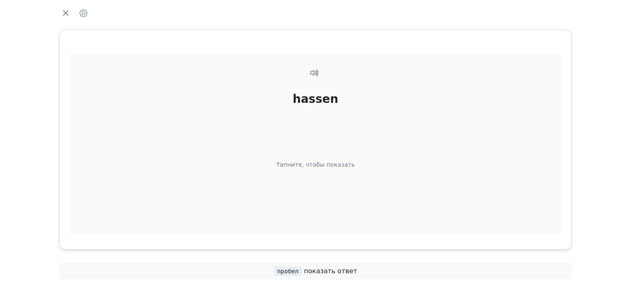
click at [318, 204] on div "hassen Тапните, чтобы показать" at bounding box center [315, 154] width 492 height 200
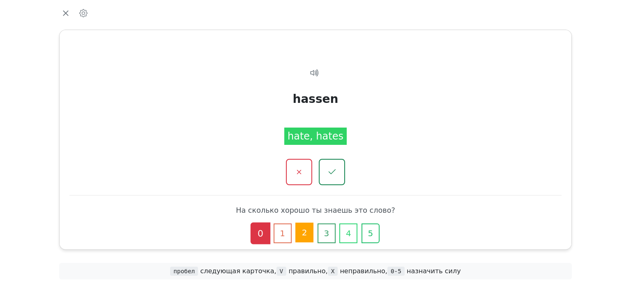
click at [307, 226] on button "2" at bounding box center [305, 232] width 18 height 20
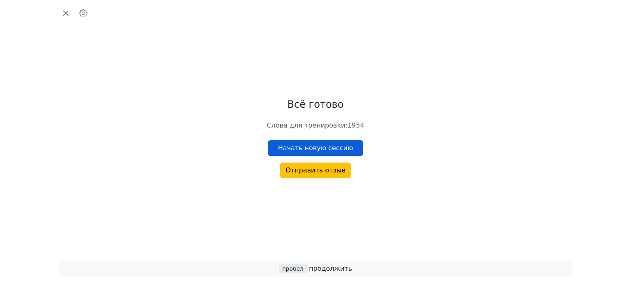
click at [338, 150] on button "Начать новую сессию" at bounding box center [316, 148] width 96 height 16
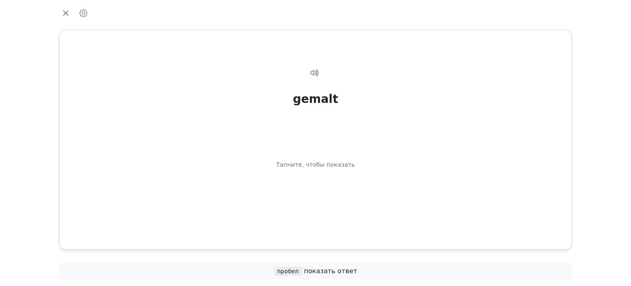
click at [338, 150] on div "gemalt Тапните, чтобы показать" at bounding box center [315, 154] width 492 height 200
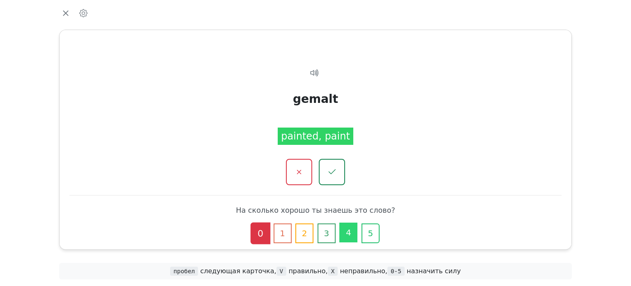
click at [352, 234] on button "4" at bounding box center [348, 232] width 18 height 20
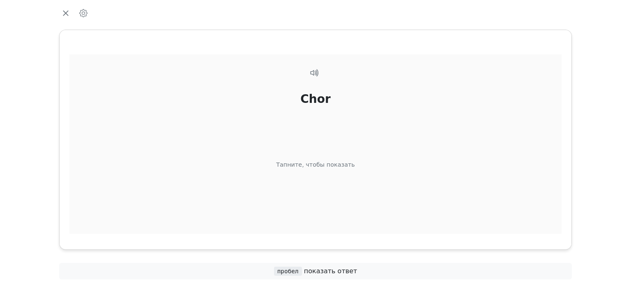
click at [357, 203] on div "Chor Тапните, чтобы показать" at bounding box center [315, 154] width 492 height 200
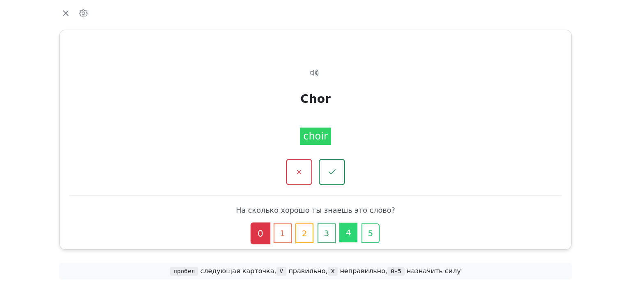
click at [349, 229] on button "4" at bounding box center [348, 232] width 18 height 20
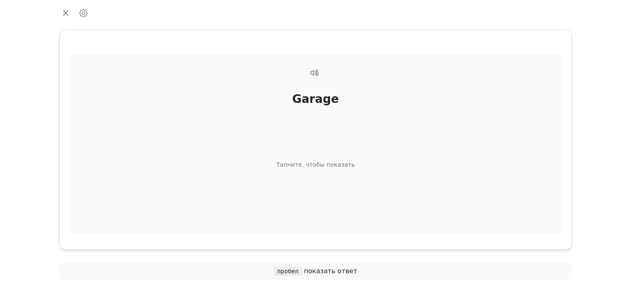
click at [347, 215] on div "Garage Тапните, чтобы показать" at bounding box center [315, 154] width 492 height 200
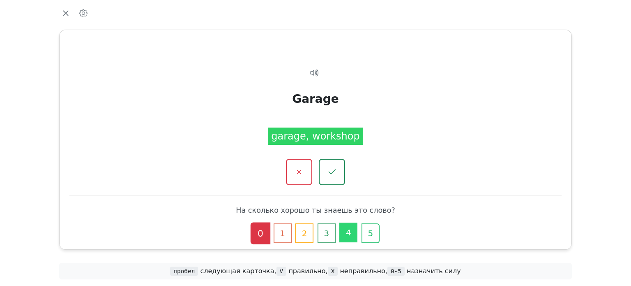
click at [349, 231] on button "4" at bounding box center [348, 232] width 18 height 20
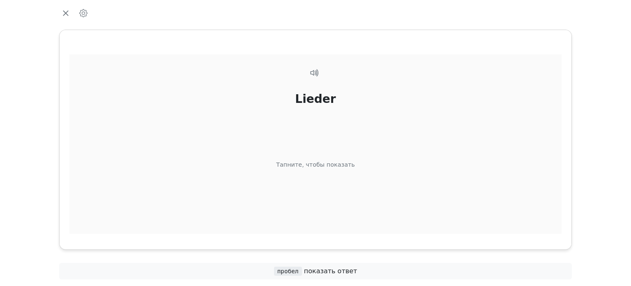
click at [349, 221] on div "Lieder Тапните, чтобы показать" at bounding box center [315, 154] width 492 height 200
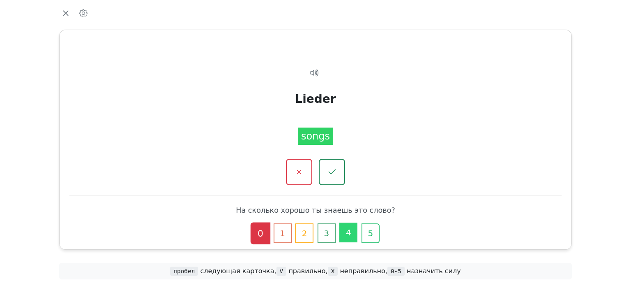
click at [345, 236] on button "4" at bounding box center [348, 232] width 18 height 20
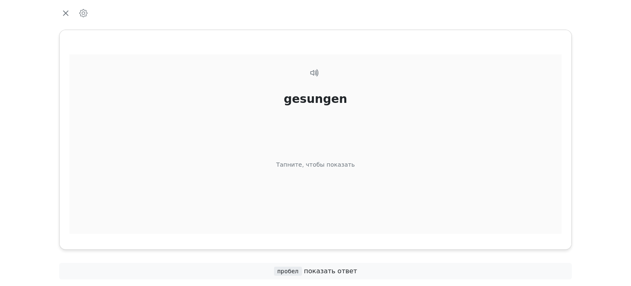
click at [351, 210] on div "gesungen Тапните, чтобы показать" at bounding box center [315, 154] width 492 height 200
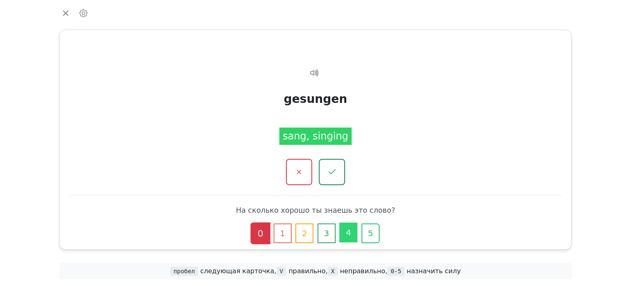
click at [344, 231] on button "4" at bounding box center [348, 232] width 18 height 20
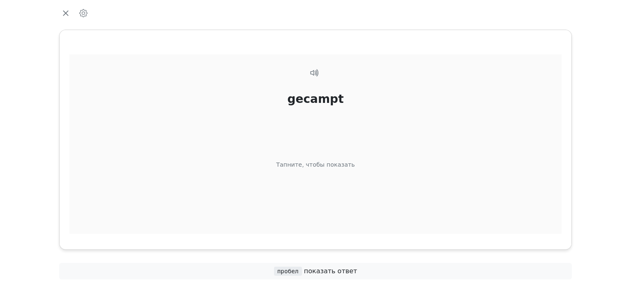
click at [347, 218] on div "gecampt Тапните, чтобы показать" at bounding box center [315, 154] width 492 height 200
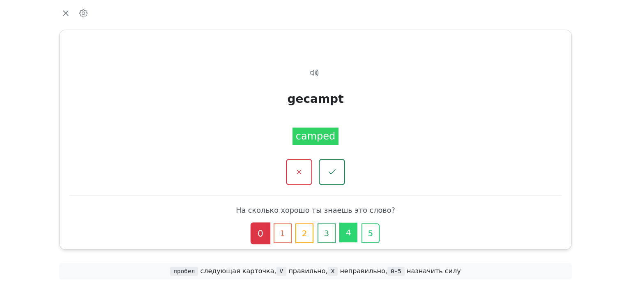
click at [348, 231] on button "4" at bounding box center [348, 232] width 18 height 20
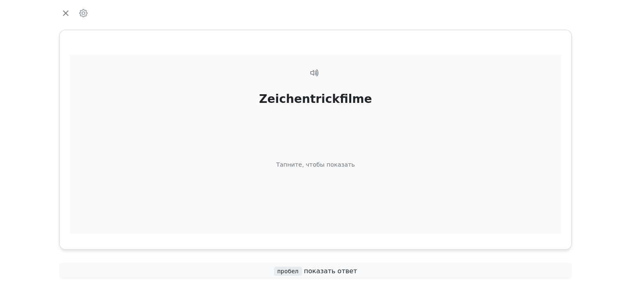
click at [350, 219] on div "Zeichentrickfilme Тапните, чтобы показать" at bounding box center [315, 154] width 492 height 200
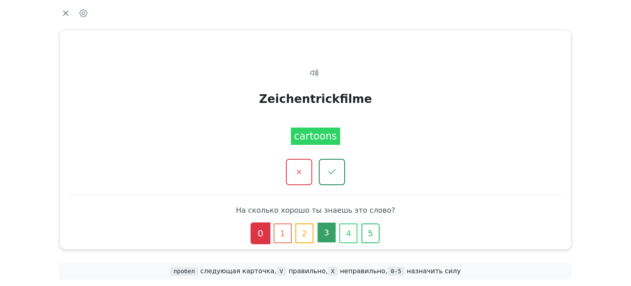
click at [322, 233] on button "3" at bounding box center [327, 232] width 18 height 20
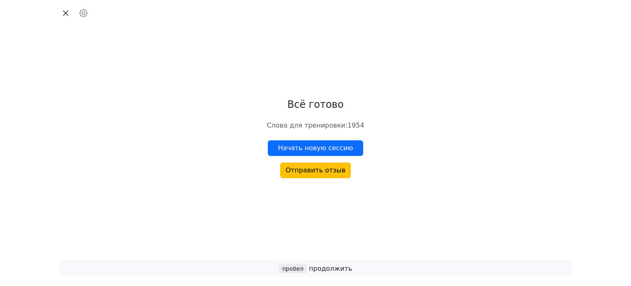
click at [66, 8] on icon "button" at bounding box center [66, 13] width 12 height 12
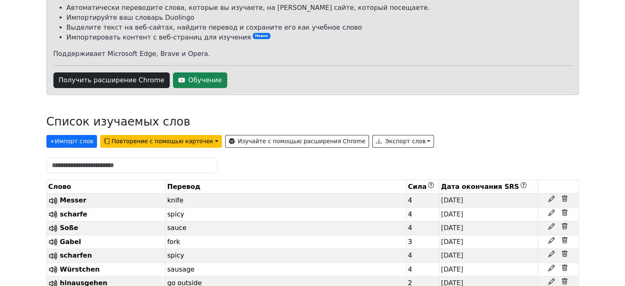
scroll to position [123, 0]
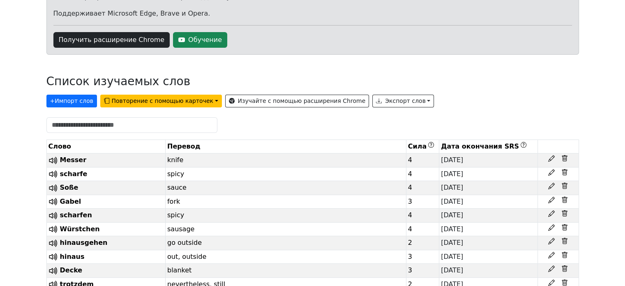
click at [95, 144] on th "Слово" at bounding box center [105, 147] width 119 height 14
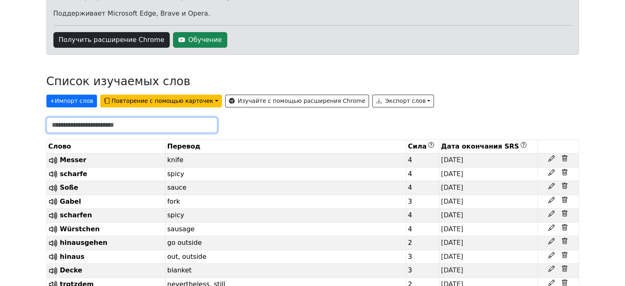
click at [109, 124] on input "text" at bounding box center [131, 125] width 171 height 16
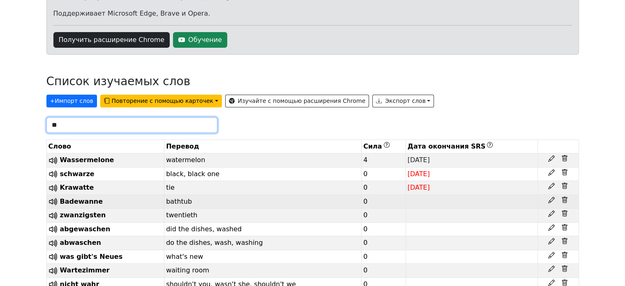
type input "*"
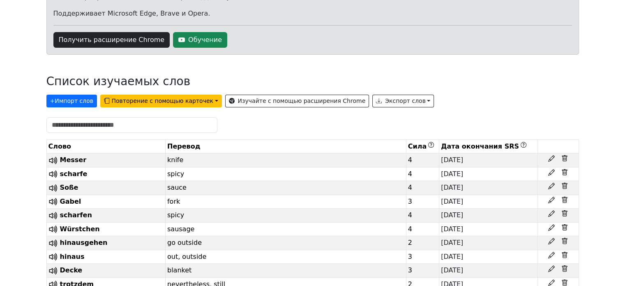
click at [475, 98] on div "+ Импорт слов Повторение с помощью карточек Изучайте с помощью расширения Chrom…" at bounding box center [312, 99] width 533 height 16
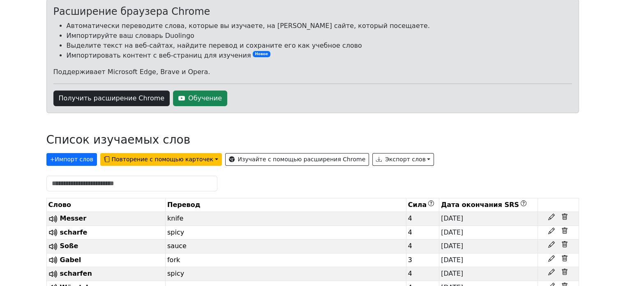
scroll to position [0, 0]
